Goal: Find contact information: Find contact information

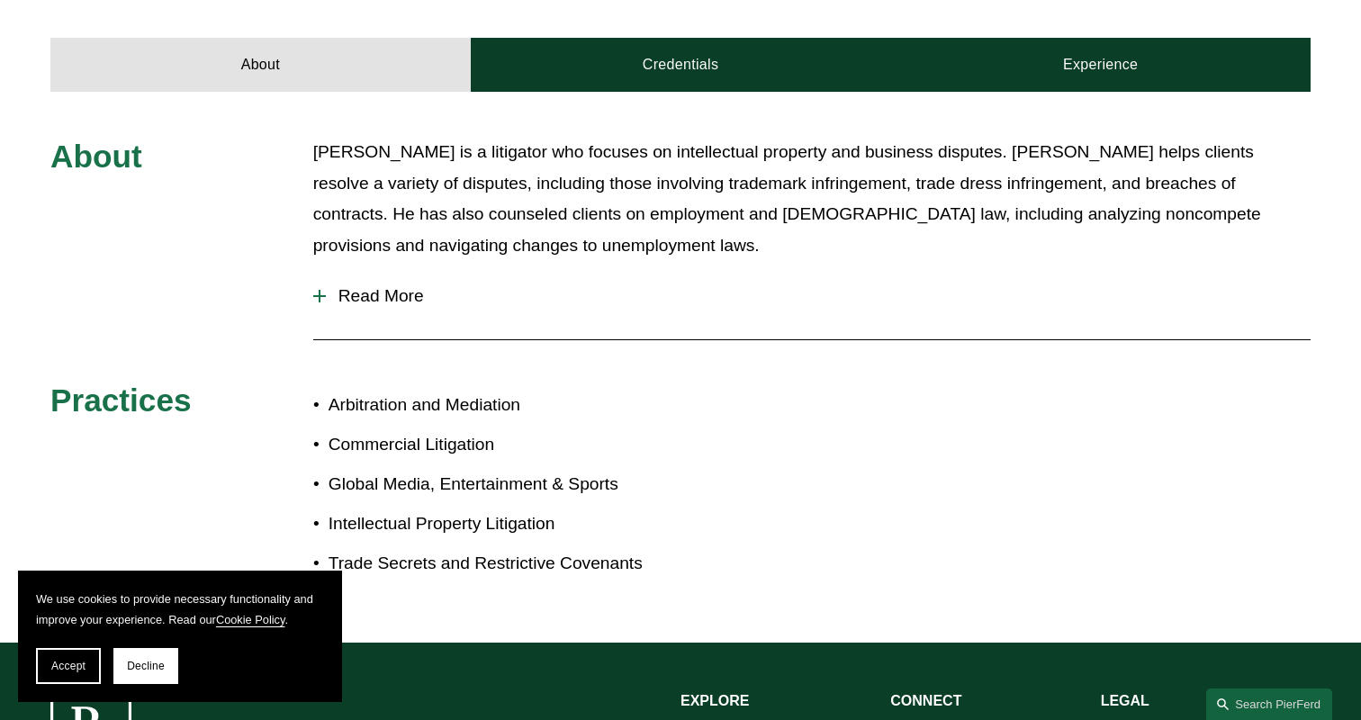
scroll to position [690, 0]
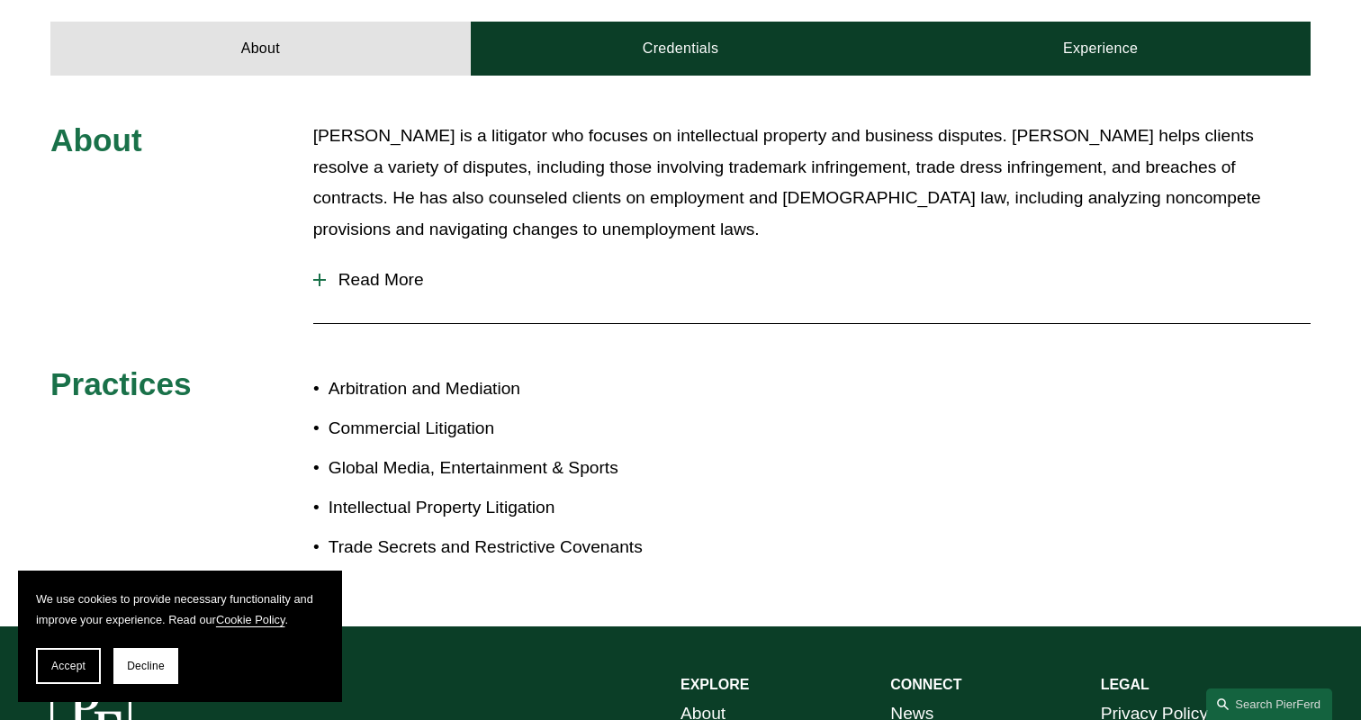
click at [315, 274] on div at bounding box center [319, 280] width 13 height 13
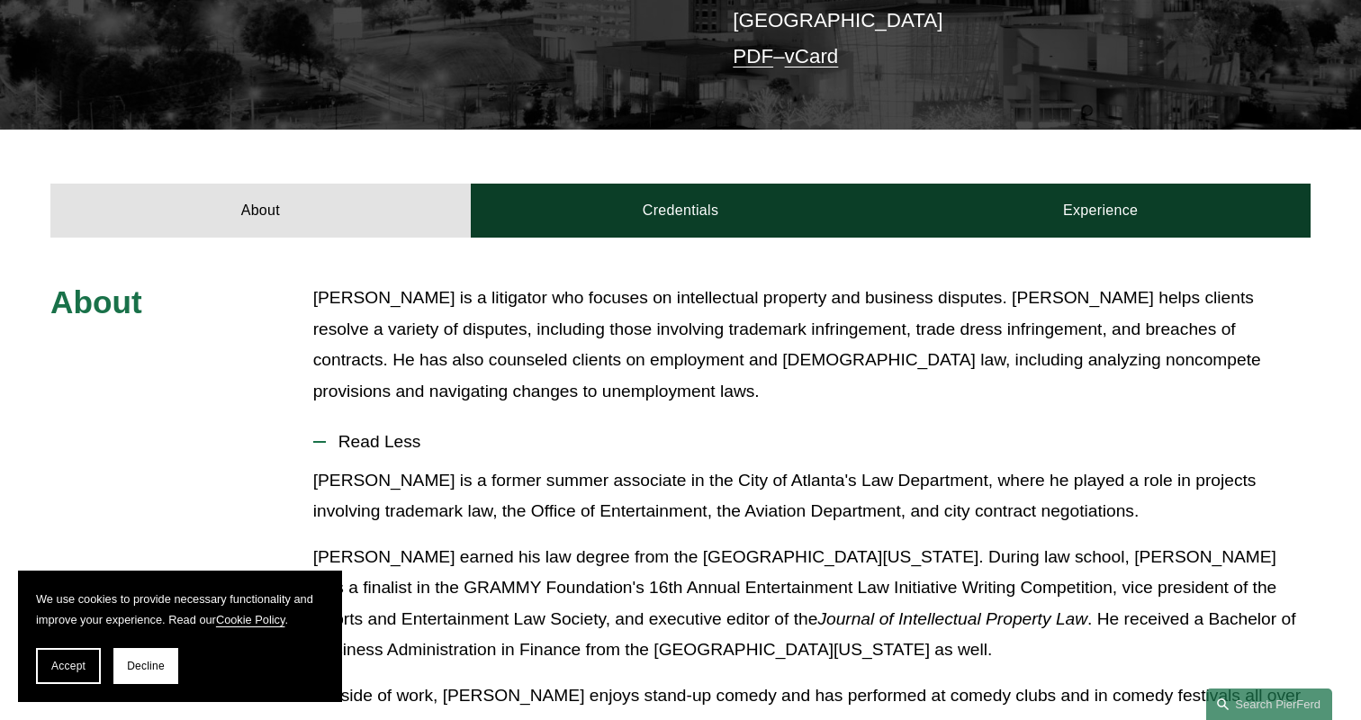
scroll to position [527, 0]
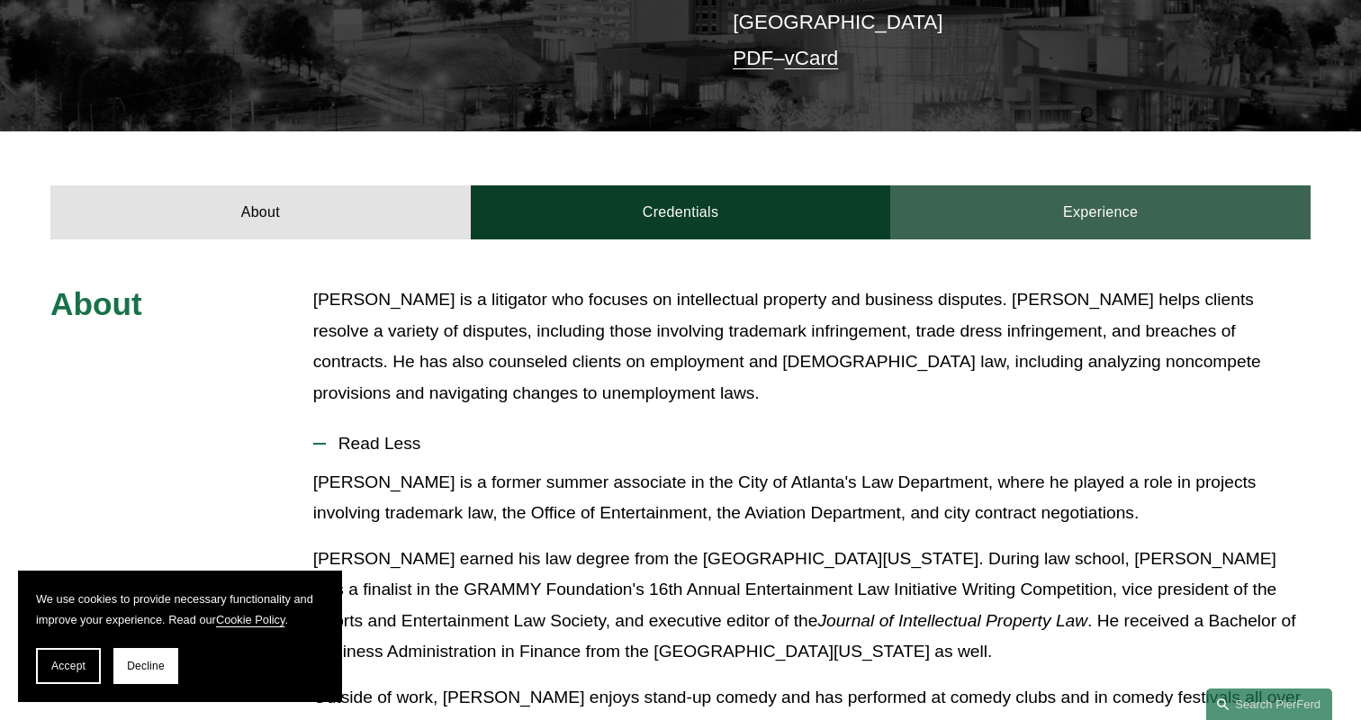
click at [1112, 190] on link "Experience" at bounding box center [1100, 212] width 420 height 54
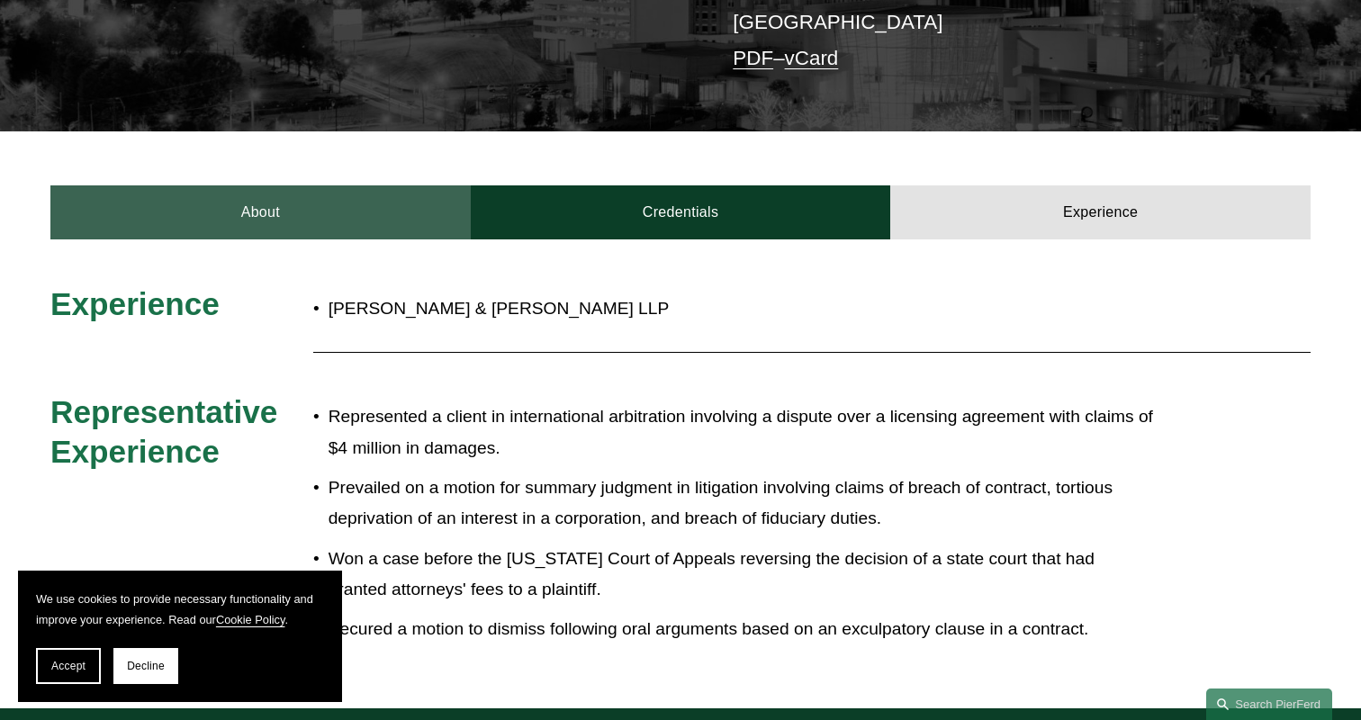
click at [284, 191] on link "About" at bounding box center [260, 212] width 420 height 54
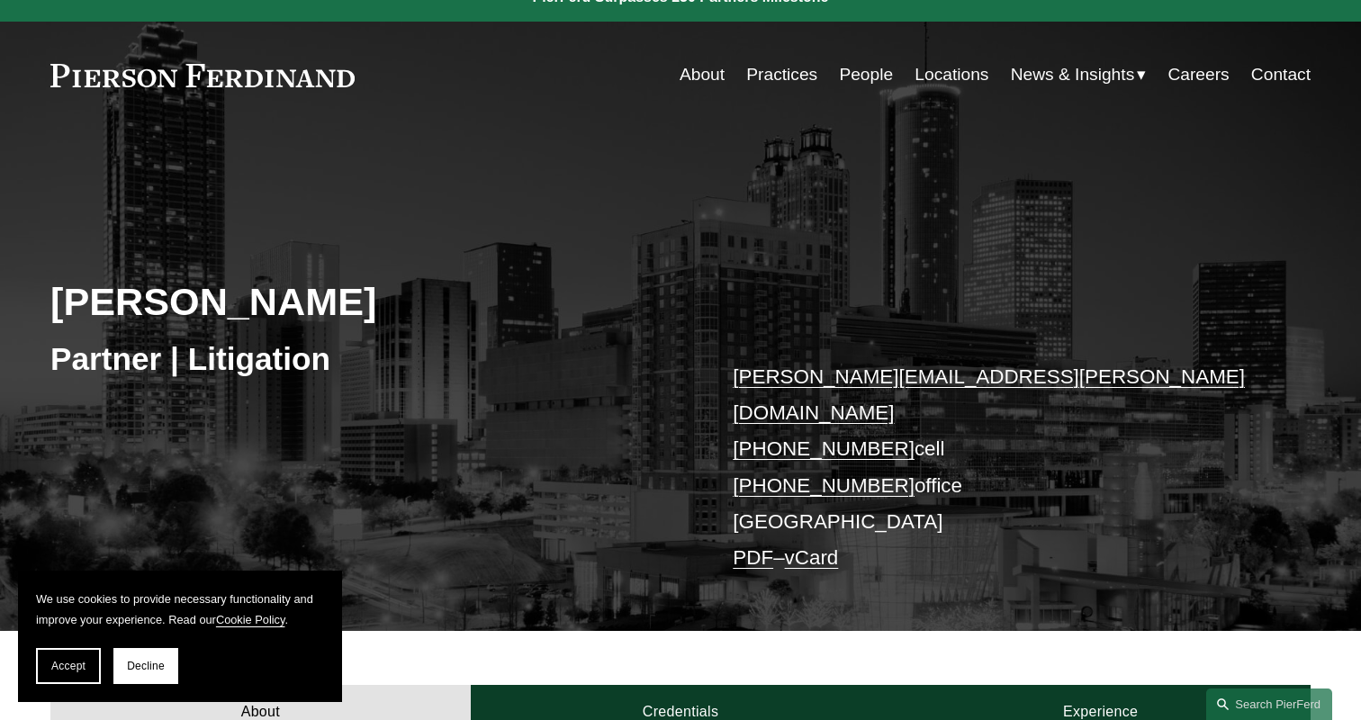
scroll to position [0, 0]
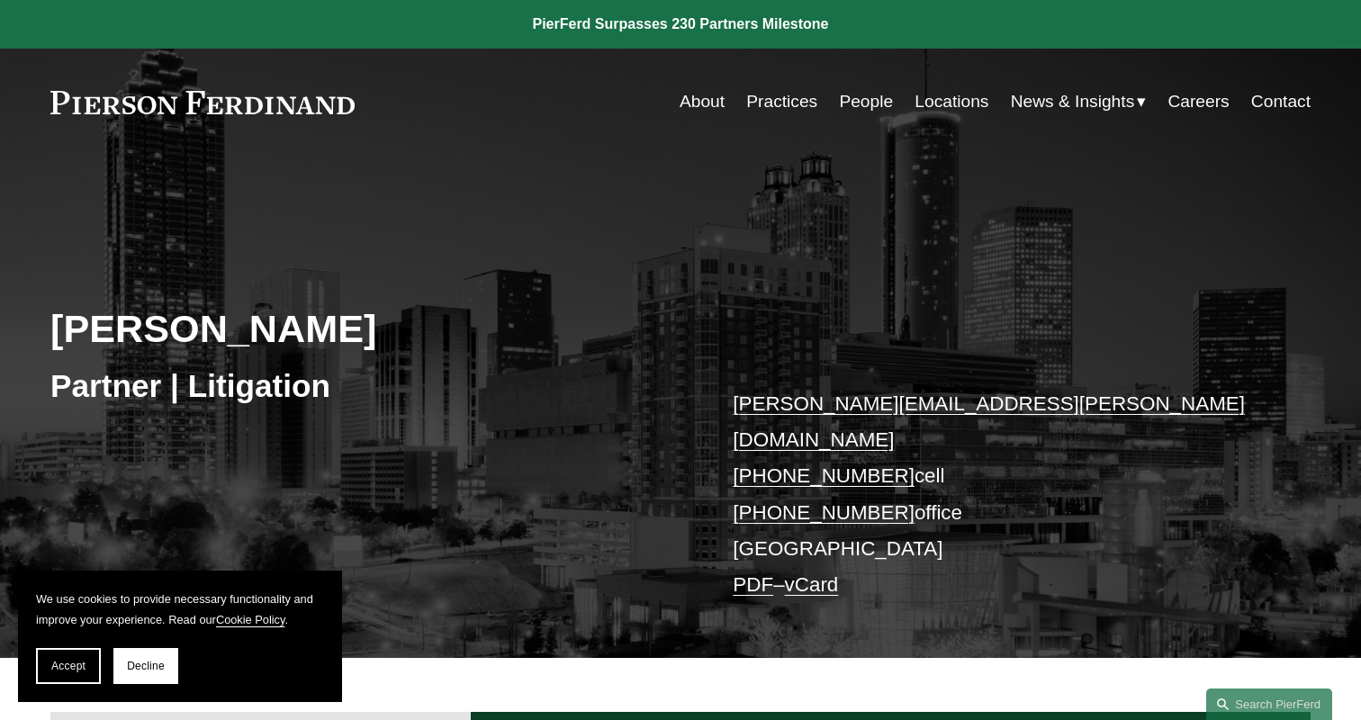
click at [262, 331] on h2 "[PERSON_NAME]" at bounding box center [365, 328] width 630 height 47
copy h2 "[PERSON_NAME]"
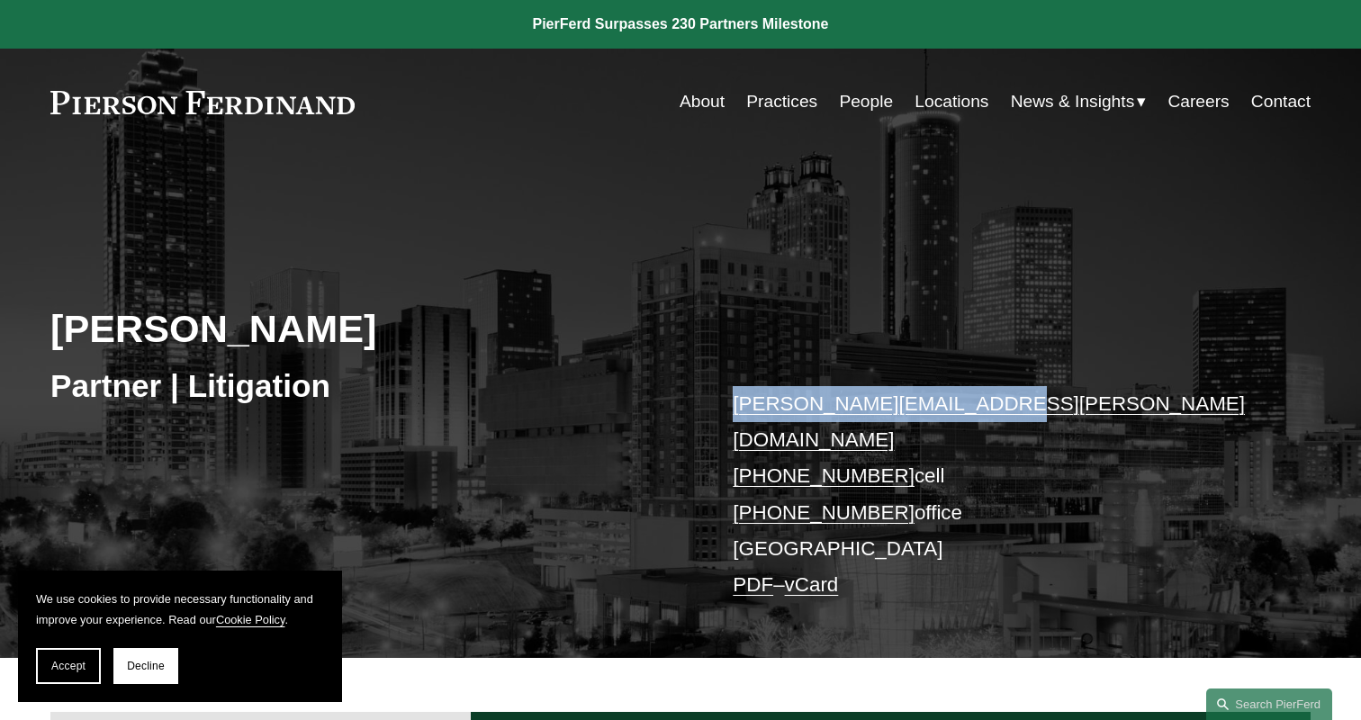
drag, startPoint x: 972, startPoint y: 407, endPoint x: 723, endPoint y: 400, distance: 249.4
click at [723, 400] on div "[PERSON_NAME] Partner | Litigation [PERSON_NAME][EMAIL_ADDRESS][PERSON_NAME][DO…" at bounding box center [680, 427] width 1361 height 462
copy link "[PERSON_NAME][EMAIL_ADDRESS][PERSON_NAME][DOMAIN_NAME]"
